Goal: Register for event/course

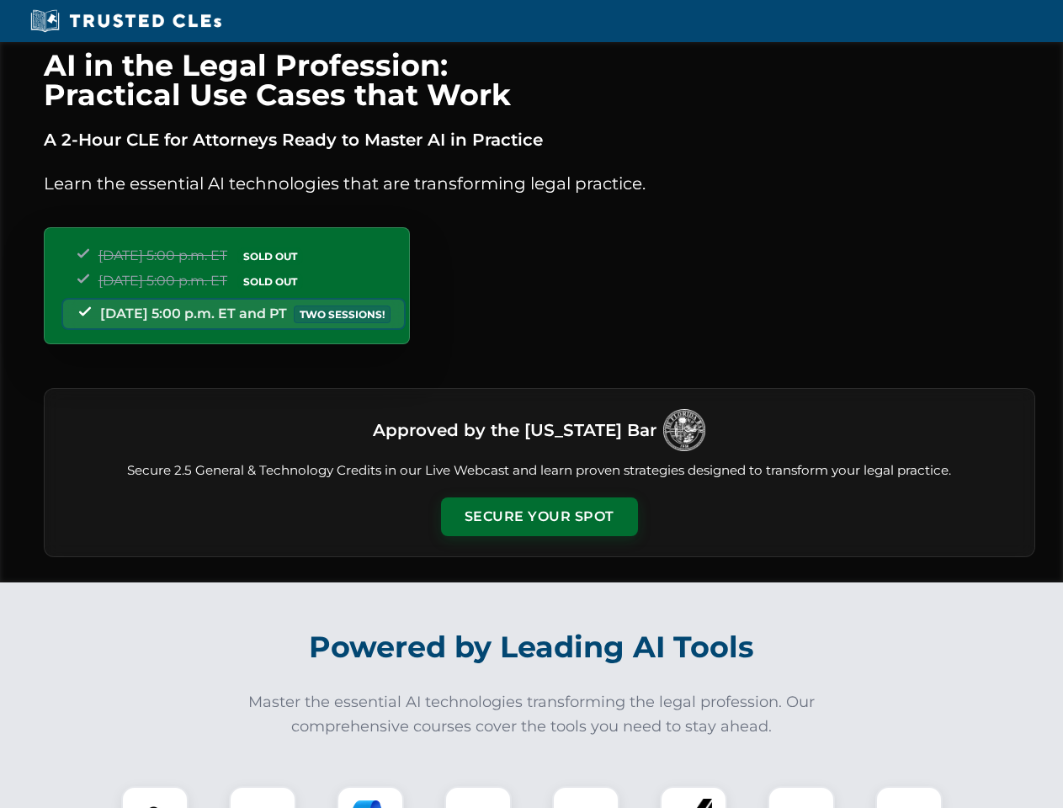
click at [539, 517] on button "Secure Your Spot" at bounding box center [539, 516] width 197 height 39
click at [155, 797] on img at bounding box center [154, 819] width 49 height 49
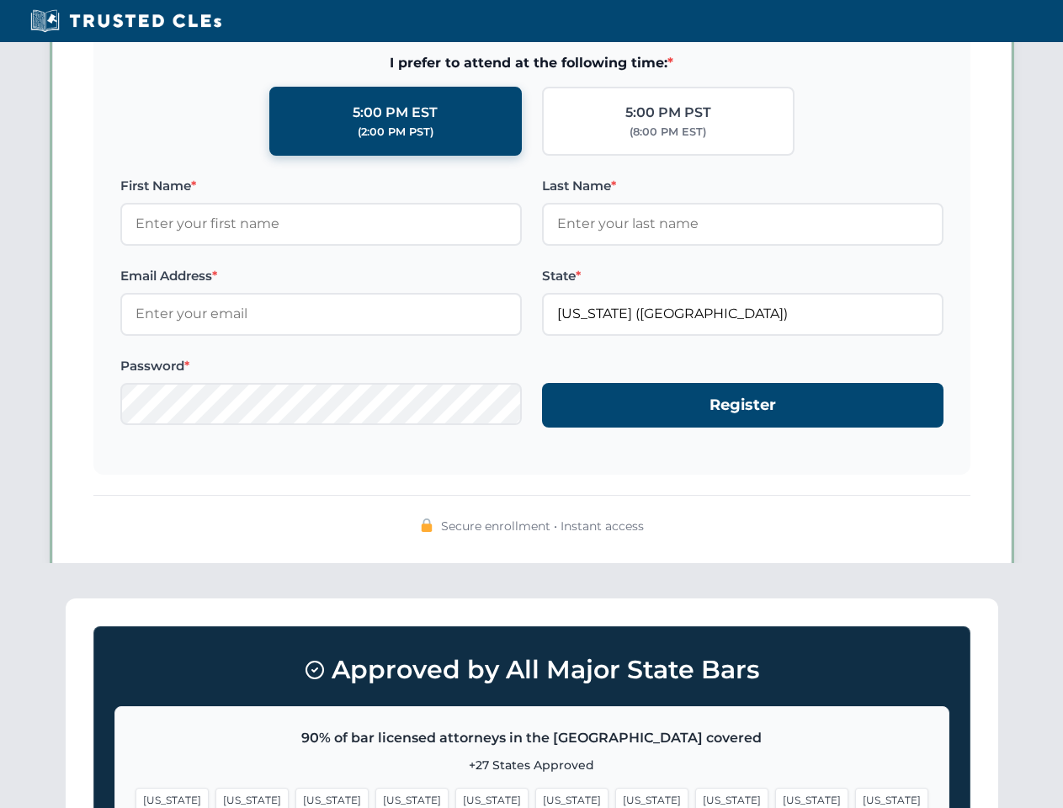
click at [615, 797] on span "[US_STATE]" at bounding box center [651, 800] width 73 height 24
click at [775, 797] on span "[US_STATE]" at bounding box center [811, 800] width 73 height 24
